Goal: Task Accomplishment & Management: Use online tool/utility

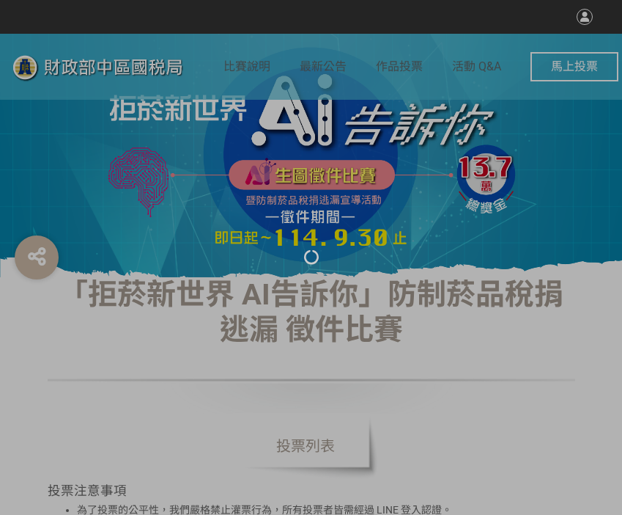
select select "vote"
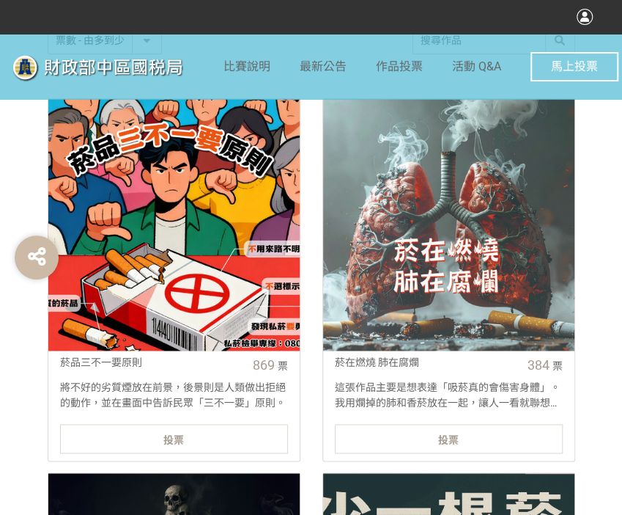
click at [207, 422] on link "菸品三不一要原則 869 票 將不好的劣質煙放在前景，後景則是人類做出拒絕的動作，並在畫面中告訴民眾「三不一要」原則。 投票" at bounding box center [174, 279] width 253 height 363
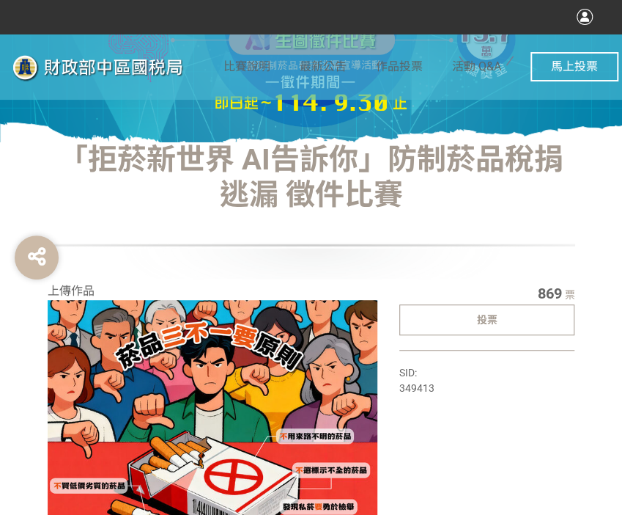
select select "vote"
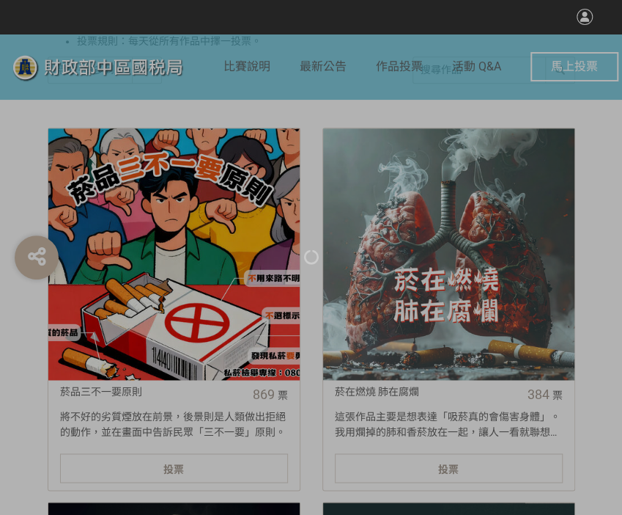
scroll to position [513, 0]
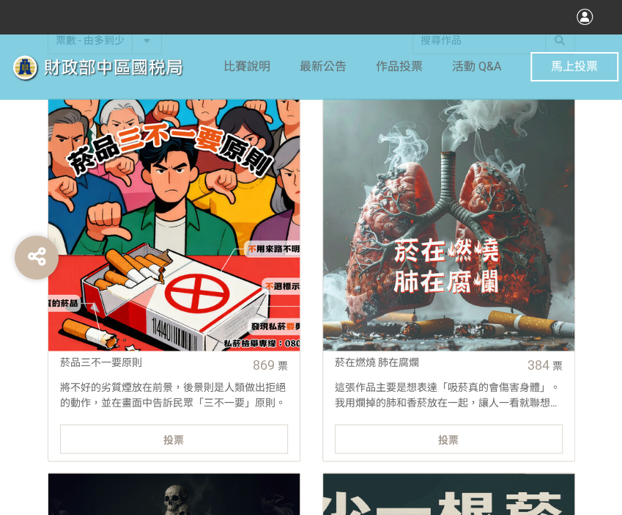
click at [232, 432] on div "投票" at bounding box center [174, 438] width 228 height 29
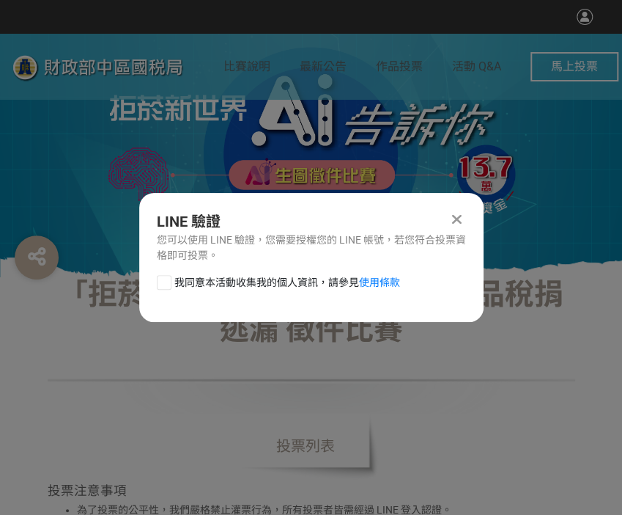
click at [166, 281] on div at bounding box center [164, 282] width 15 height 15
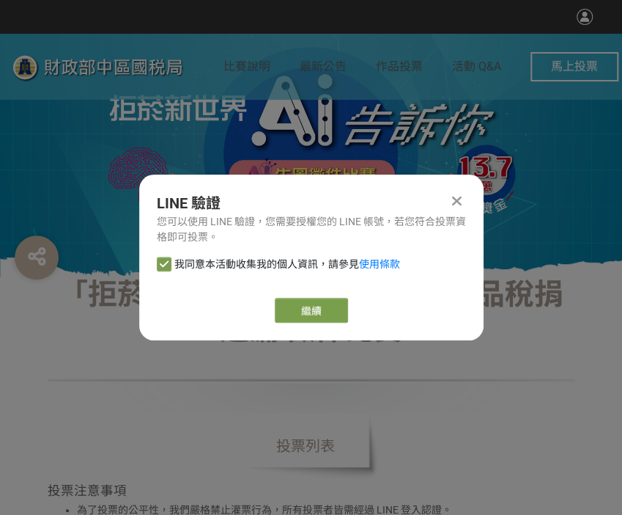
checkbox input "true"
click at [308, 311] on link "繼續" at bounding box center [311, 310] width 73 height 25
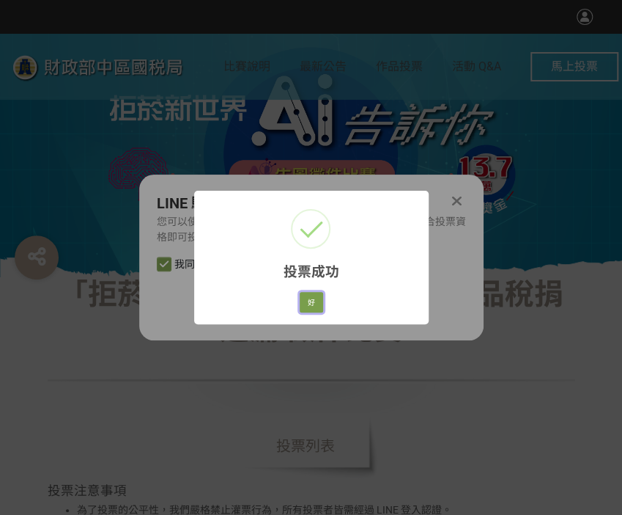
drag, startPoint x: 307, startPoint y: 303, endPoint x: 356, endPoint y: 307, distance: 49.2
click at [307, 303] on button "好" at bounding box center [311, 302] width 23 height 21
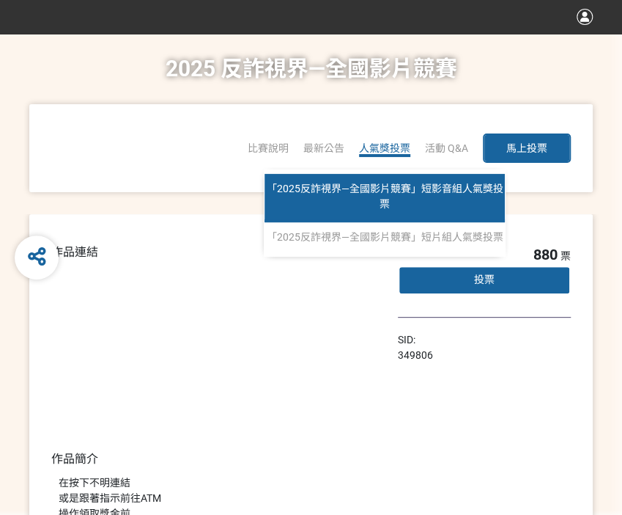
click at [380, 199] on span "「2025反詐視界—全國影片競賽」短影音組人氣獎投票" at bounding box center [385, 196] width 237 height 27
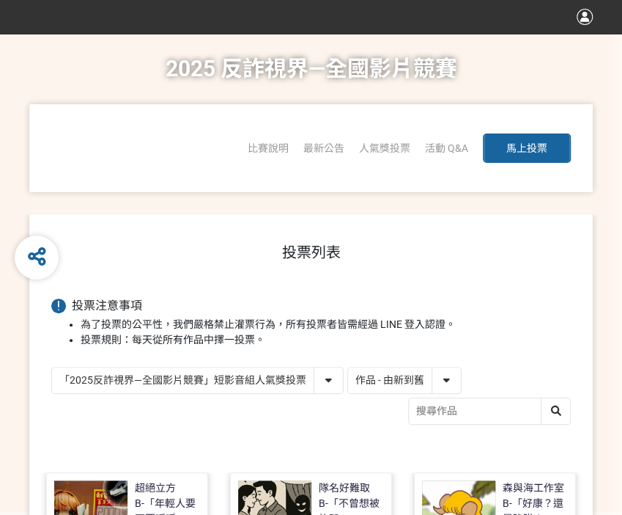
click at [383, 377] on select "作品 - 由新到舊 作品 - 由舊到新 票數 - 由多到少 票數 - 由少到多" at bounding box center [404, 380] width 113 height 26
select select "vote"
click at [348, 367] on select "作品 - 由新到舊 作品 - 由舊到新 票數 - 由多到少 票數 - 由少到多" at bounding box center [404, 380] width 113 height 26
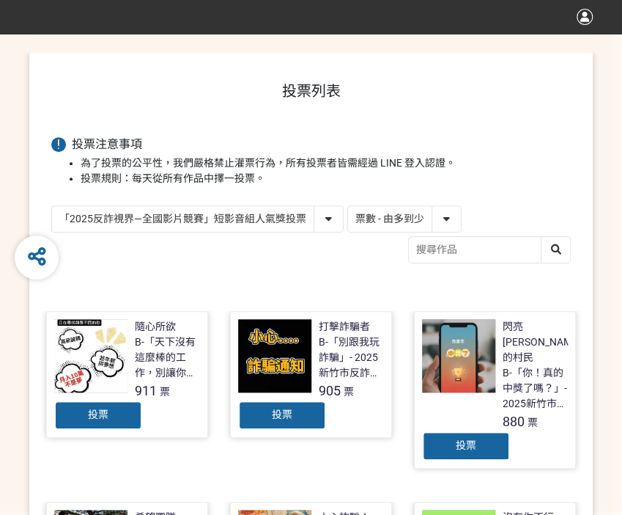
scroll to position [220, 0]
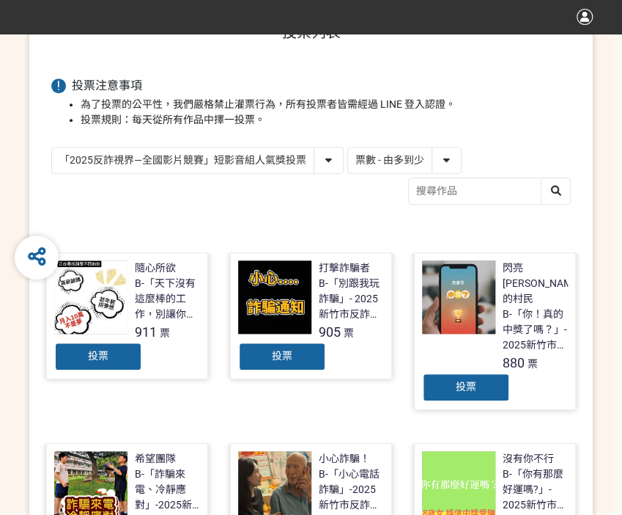
click at [281, 358] on span "投票" at bounding box center [282, 356] width 21 height 12
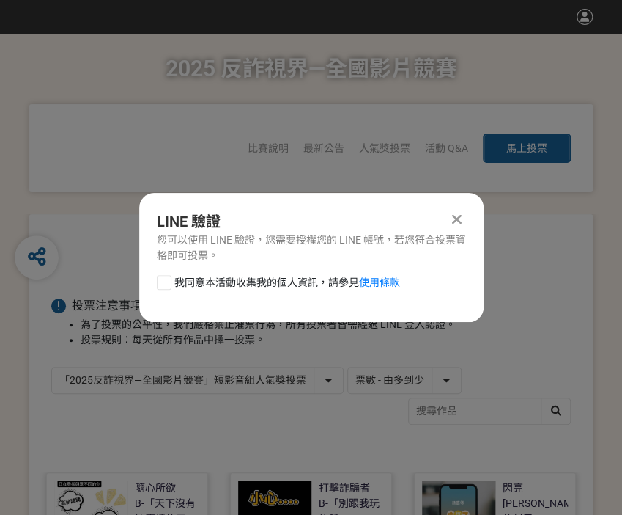
click at [163, 285] on div at bounding box center [164, 282] width 15 height 15
checkbox input "true"
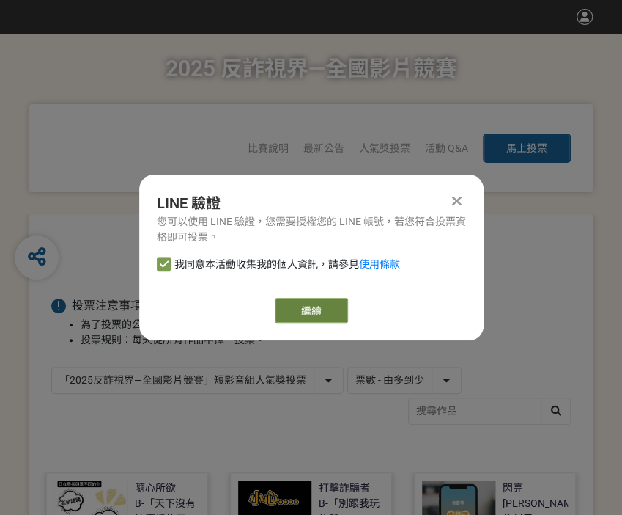
click at [309, 311] on link "繼續" at bounding box center [311, 310] width 73 height 25
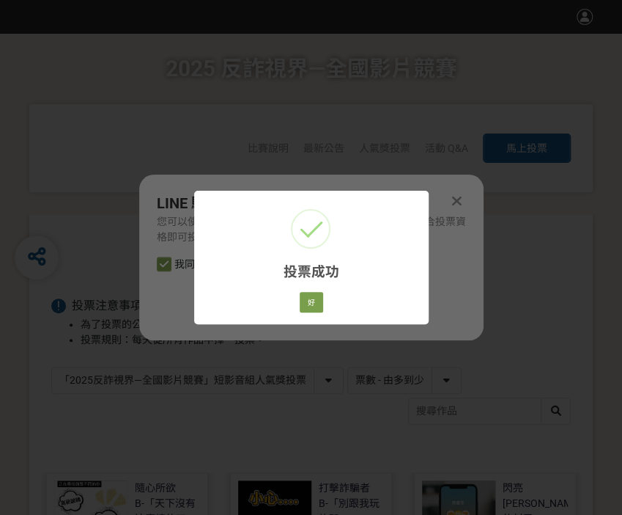
click at [331, 316] on div "投票成功 × 好 Cancel" at bounding box center [311, 257] width 235 height 133
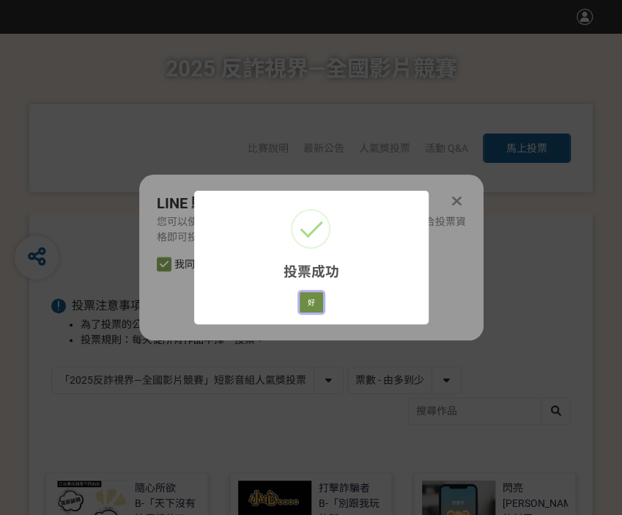
click at [305, 296] on button "好" at bounding box center [311, 302] width 23 height 21
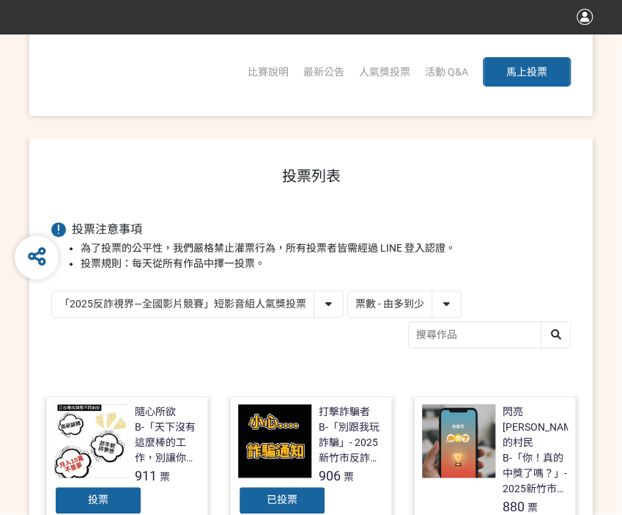
scroll to position [184, 0]
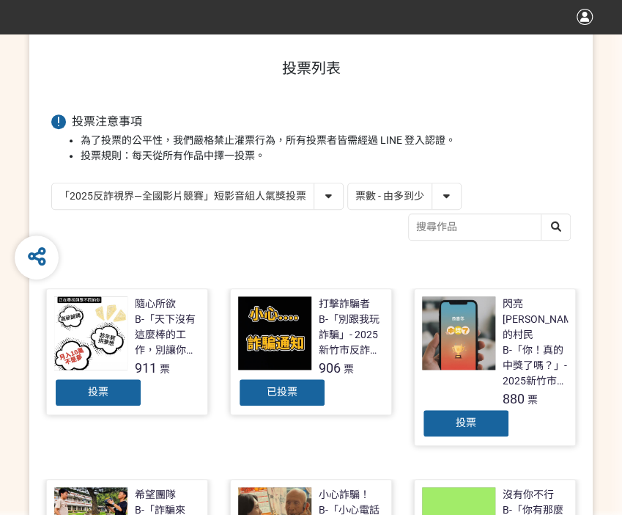
click at [331, 191] on select "「2025反詐視界—全國影片競賽」短影音組人氣獎投票 「2025反詐視界—全國影片競賽」短片組人氣獎投票" at bounding box center [197, 196] width 291 height 26
select select "13146"
click at [52, 183] on select "「2025反詐視界—全國影片競賽」短影音組人氣獎投票 「2025反詐視界—全國影片競賽」短片組人氣獎投票" at bounding box center [197, 196] width 291 height 26
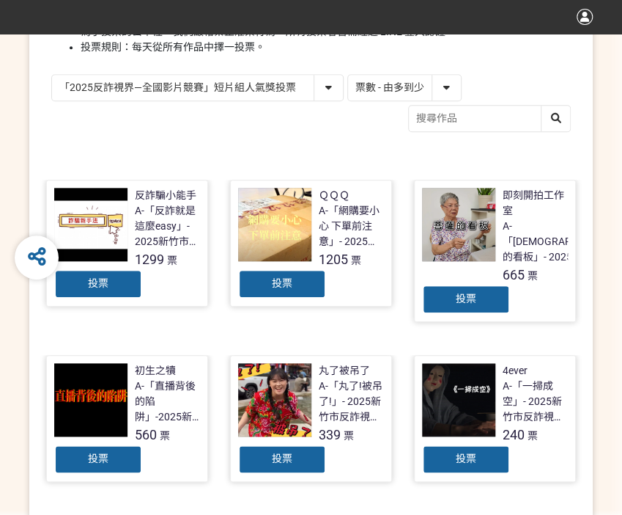
scroll to position [293, 0]
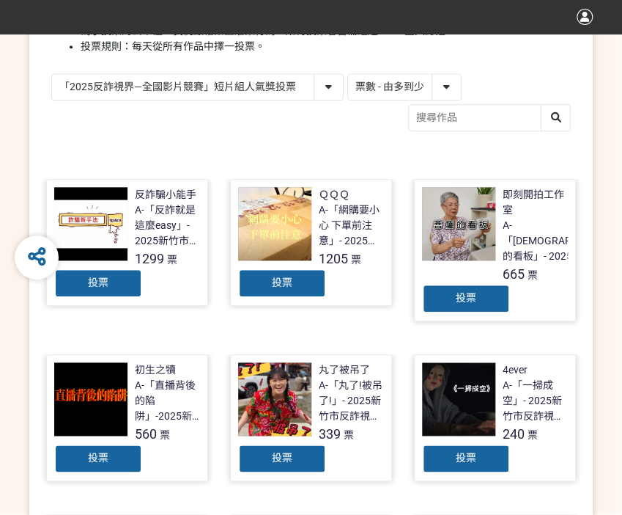
click at [262, 276] on div "投票" at bounding box center [282, 282] width 88 height 29
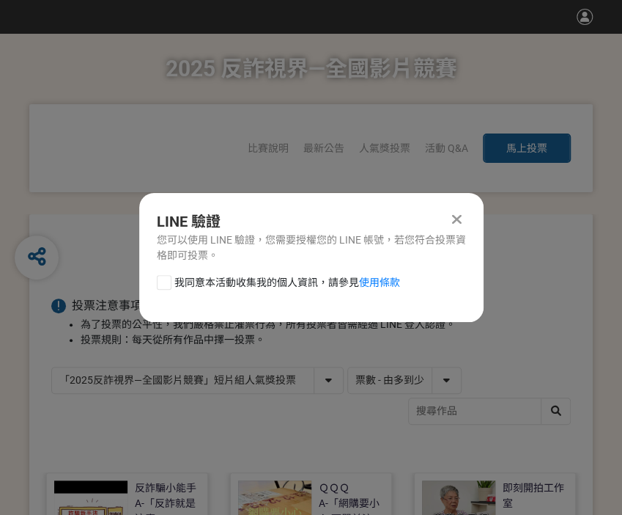
scroll to position [0, 0]
click at [150, 287] on div "我同意本活動收集我的個人資訊，請參見 使用條款" at bounding box center [311, 289] width 345 height 29
click at [164, 287] on div at bounding box center [164, 282] width 15 height 15
checkbox input "true"
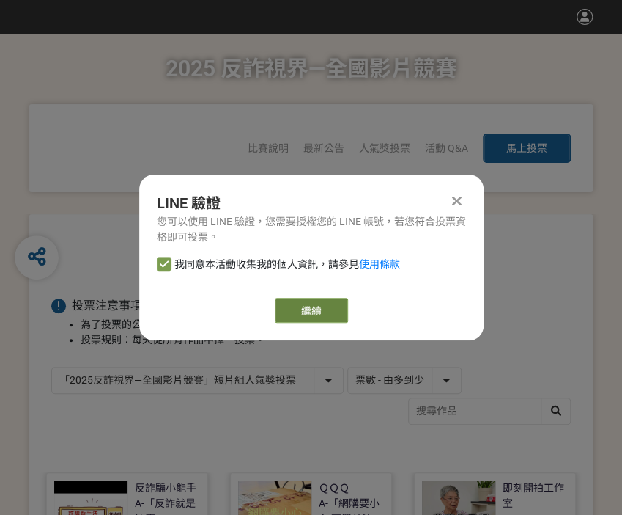
click at [315, 304] on link "繼續" at bounding box center [311, 310] width 73 height 25
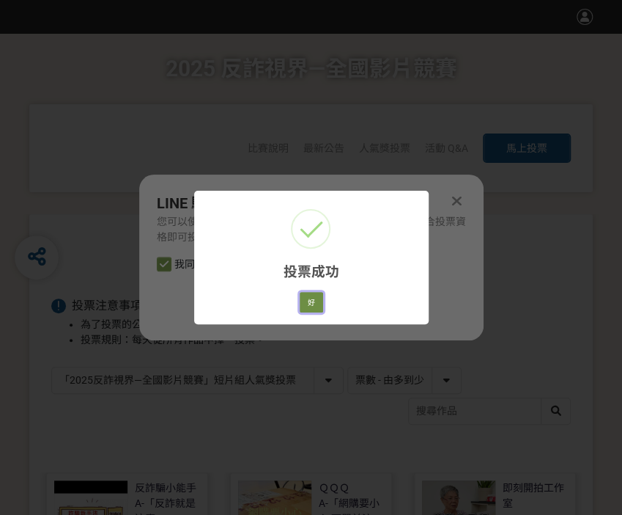
click at [321, 309] on button "好" at bounding box center [311, 302] width 23 height 21
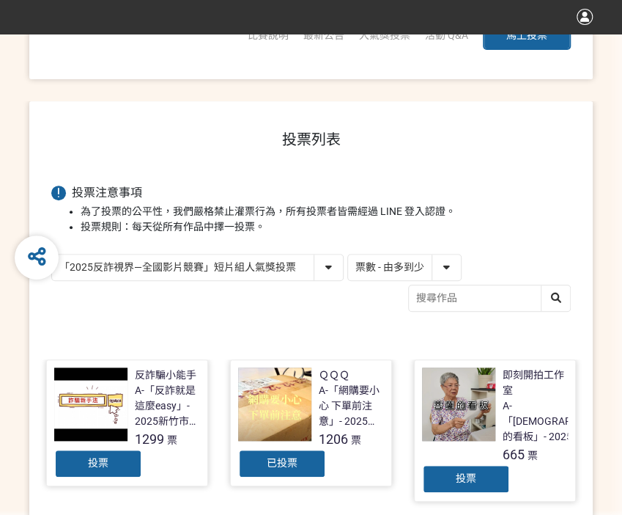
scroll to position [226, 0]
